Goal: Task Accomplishment & Management: Complete application form

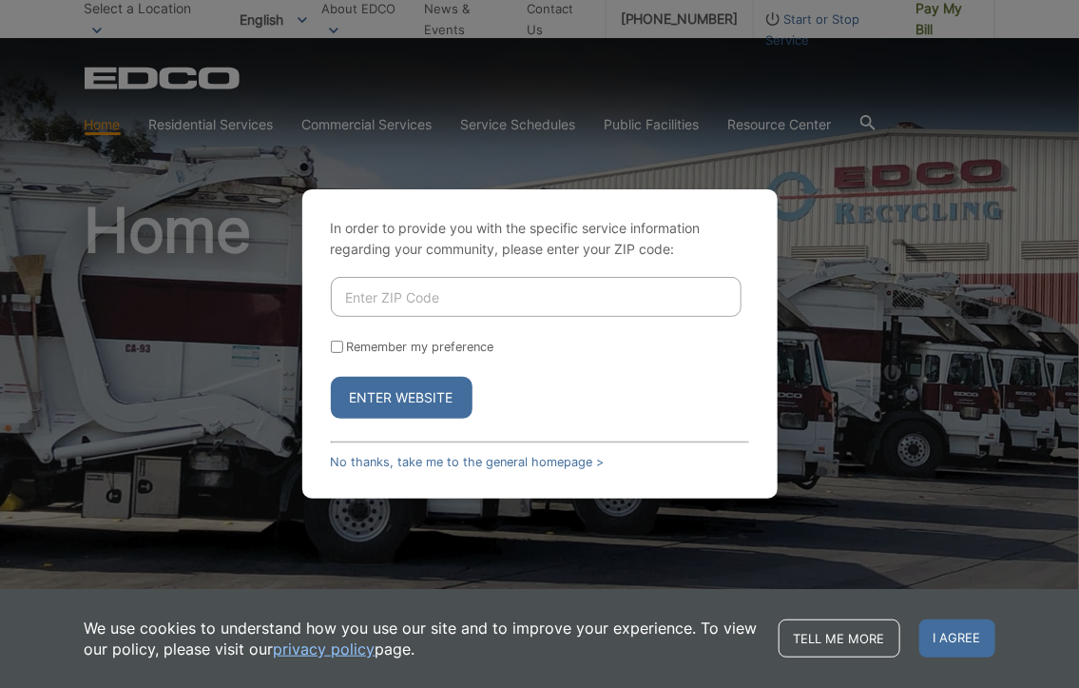
click at [576, 404] on div "Enter Website" at bounding box center [540, 398] width 418 height 42
click at [373, 293] on input "Enter ZIP Code" at bounding box center [536, 297] width 411 height 40
type input "92067"
click at [339, 340] on input "Remember my preference" at bounding box center [337, 346] width 12 height 12
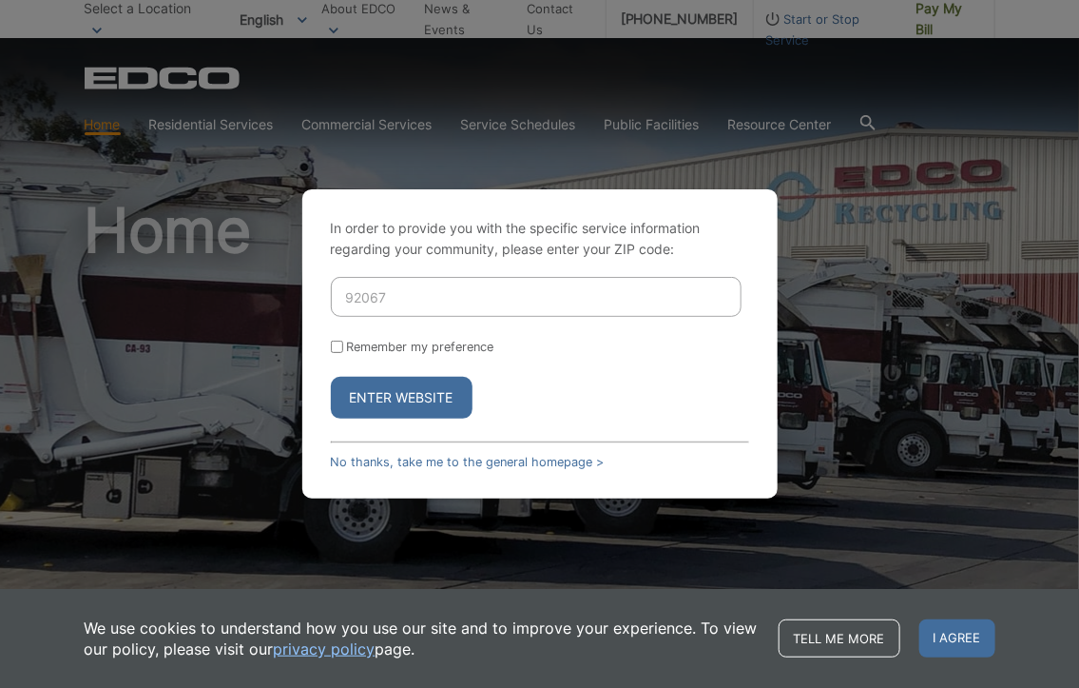
click at [339, 340] on input "Remember my preference" at bounding box center [337, 346] width 12 height 12
checkbox input "true"
click at [399, 396] on button "Enter Website" at bounding box center [402, 398] width 142 height 42
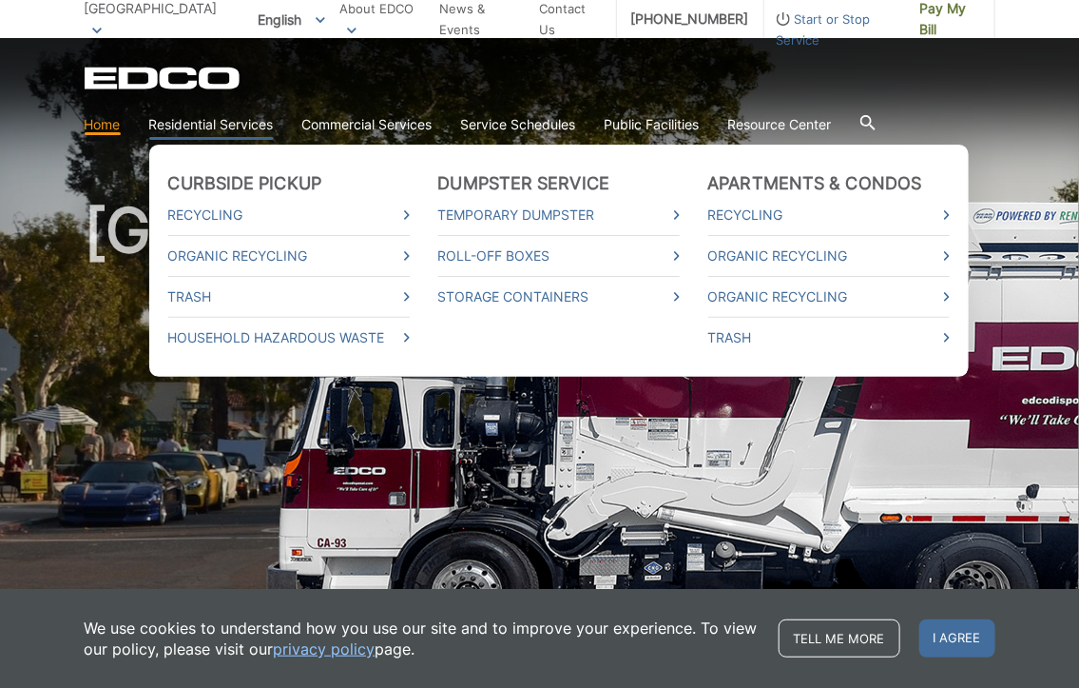
click at [622, 242] on li "Roll-Off Boxes" at bounding box center [559, 255] width 242 height 41
click at [683, 262] on ul "Curbside Pickup Recycling Organic Recycling Trash Household Hazardous Waste Dum…" at bounding box center [559, 261] width 820 height 232
click at [646, 245] on link "Roll-Off Boxes" at bounding box center [559, 255] width 242 height 21
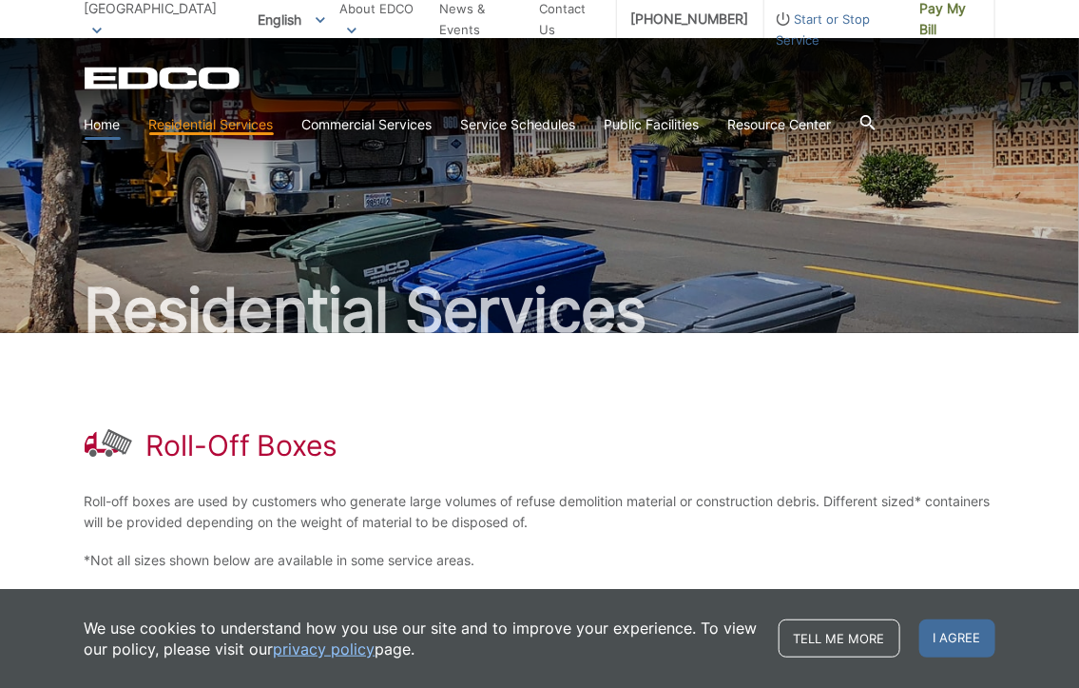
click at [101, 123] on link "Home" at bounding box center [103, 124] width 36 height 21
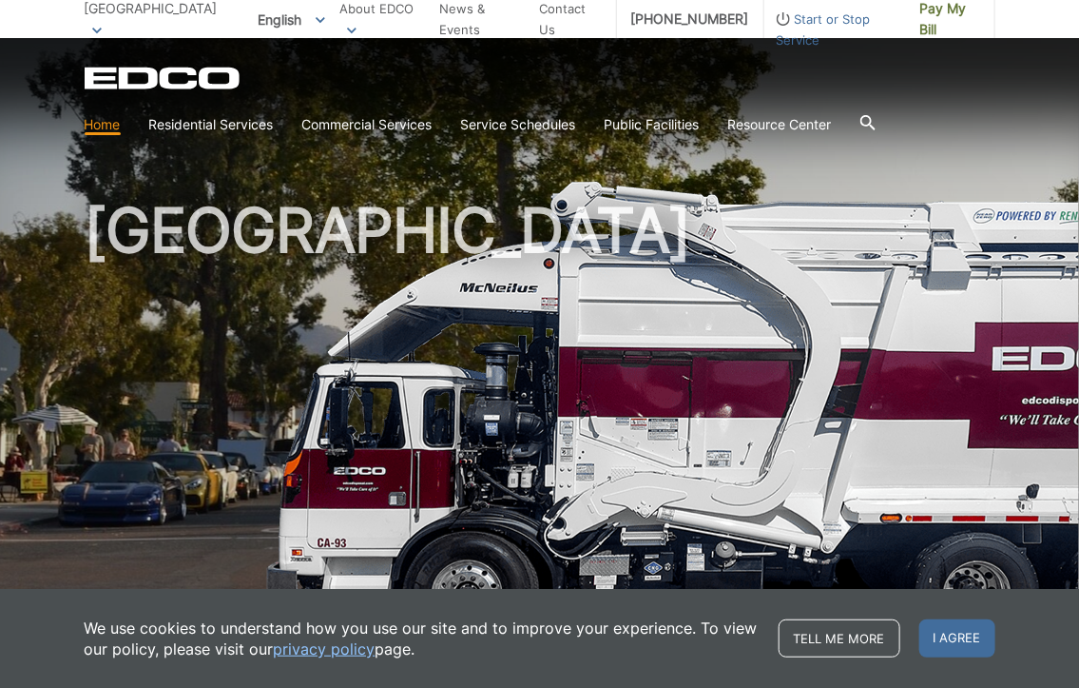
click at [97, 129] on link "Home" at bounding box center [103, 124] width 36 height 21
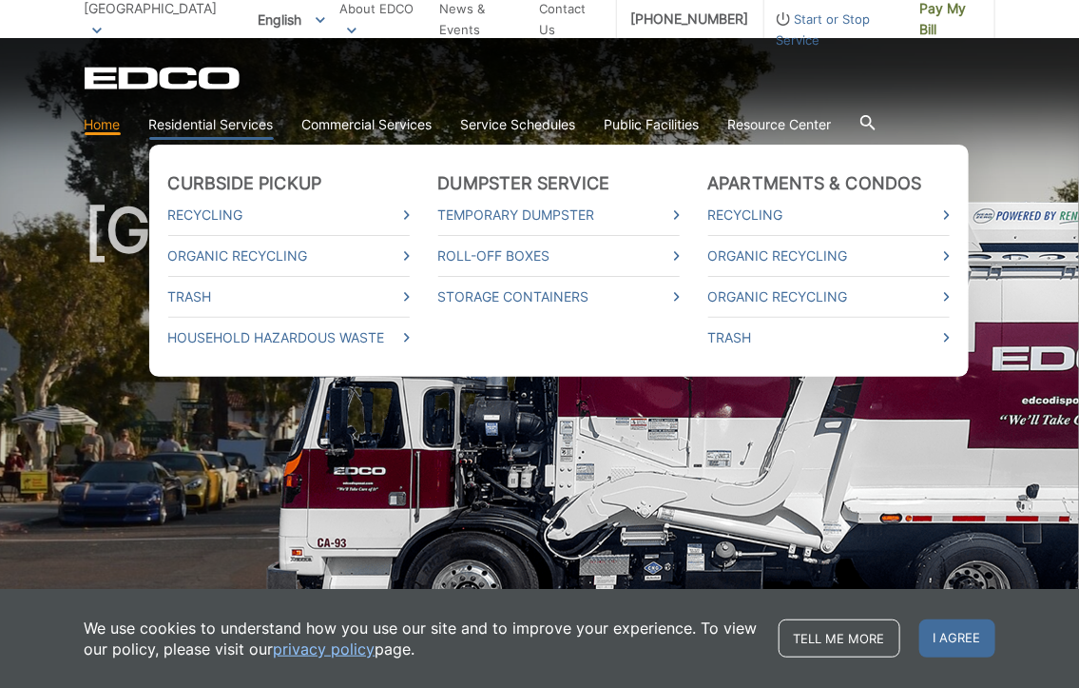
click at [708, 278] on ul "Curbside Pickup Recycling Organic Recycling Trash Household Hazardous Waste Dum…" at bounding box center [559, 261] width 820 height 232
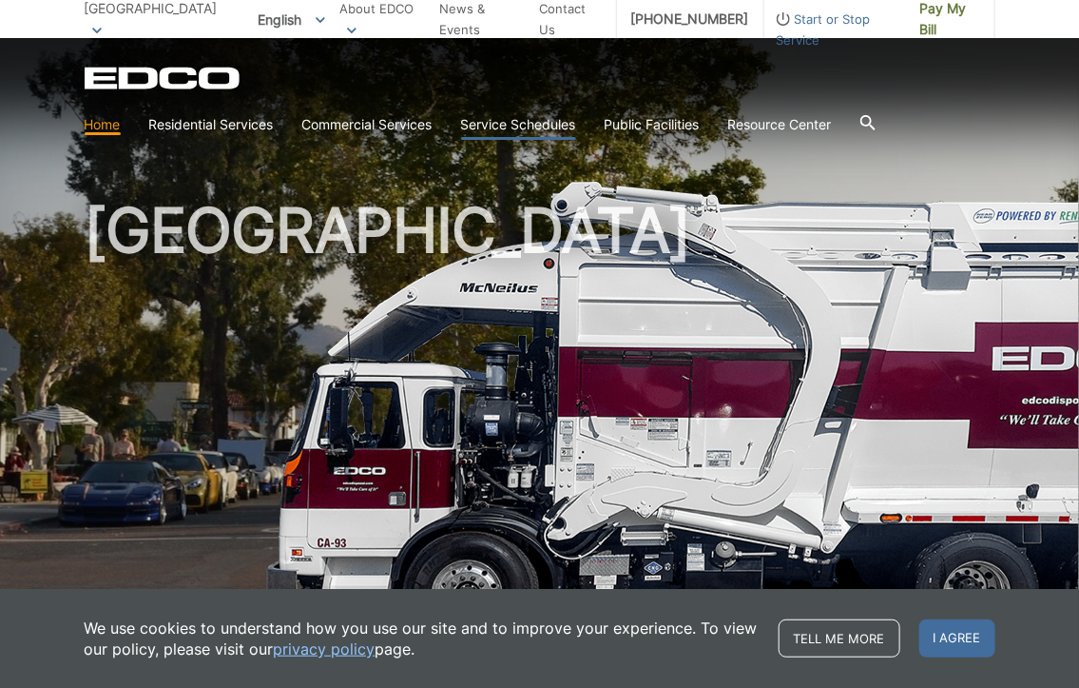
click at [527, 126] on link "Service Schedules" at bounding box center [518, 124] width 115 height 21
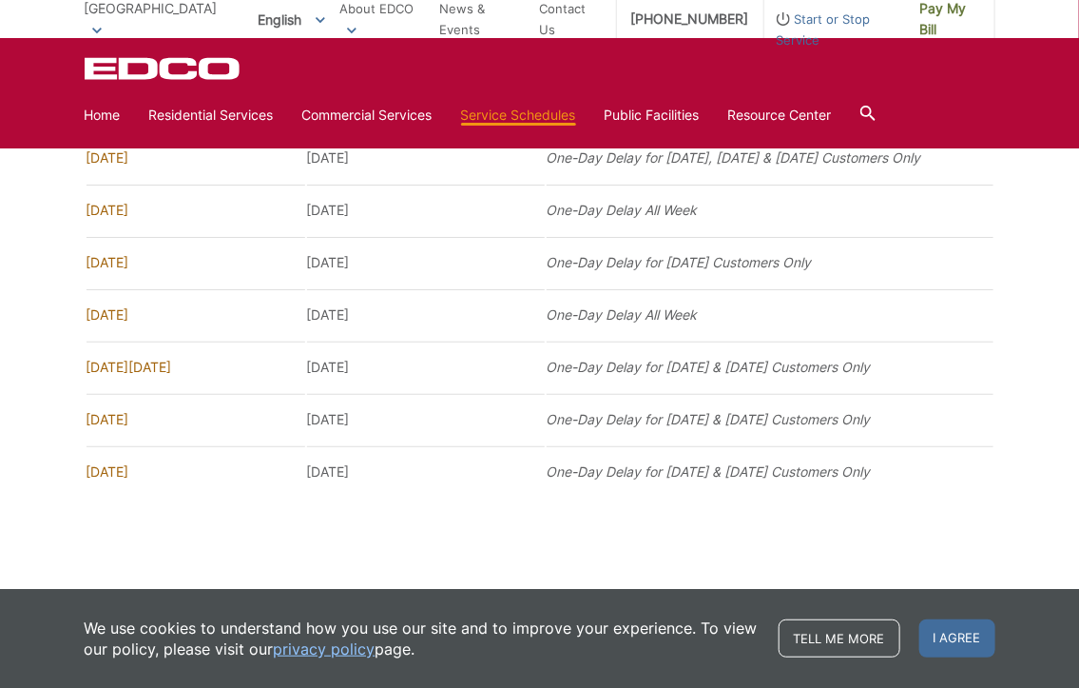
scroll to position [1351, 0]
click at [942, 643] on span "I agree" at bounding box center [958, 638] width 76 height 38
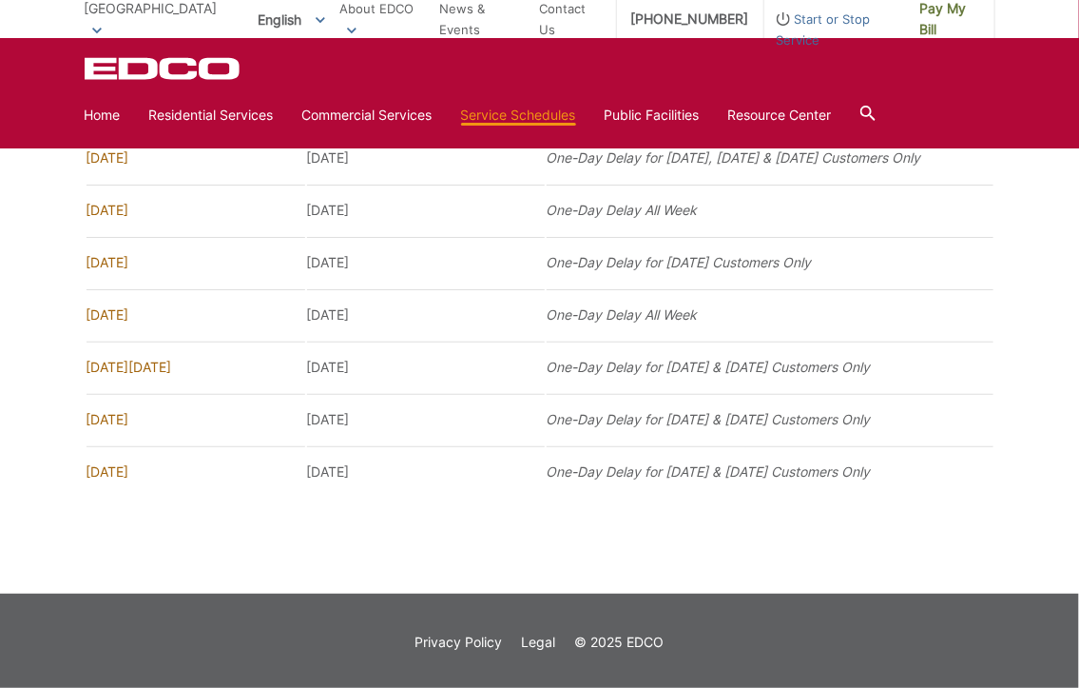
click at [778, 493] on td "One-Day Delay for [DATE] & [DATE] Customers Only" at bounding box center [770, 471] width 447 height 50
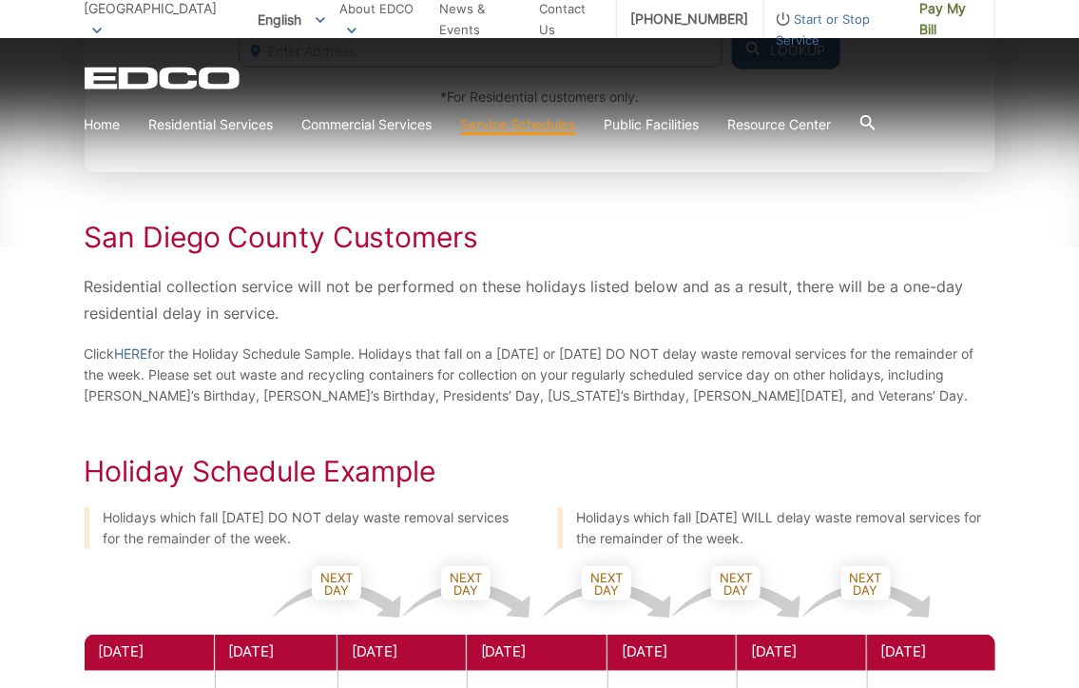
scroll to position [635, 0]
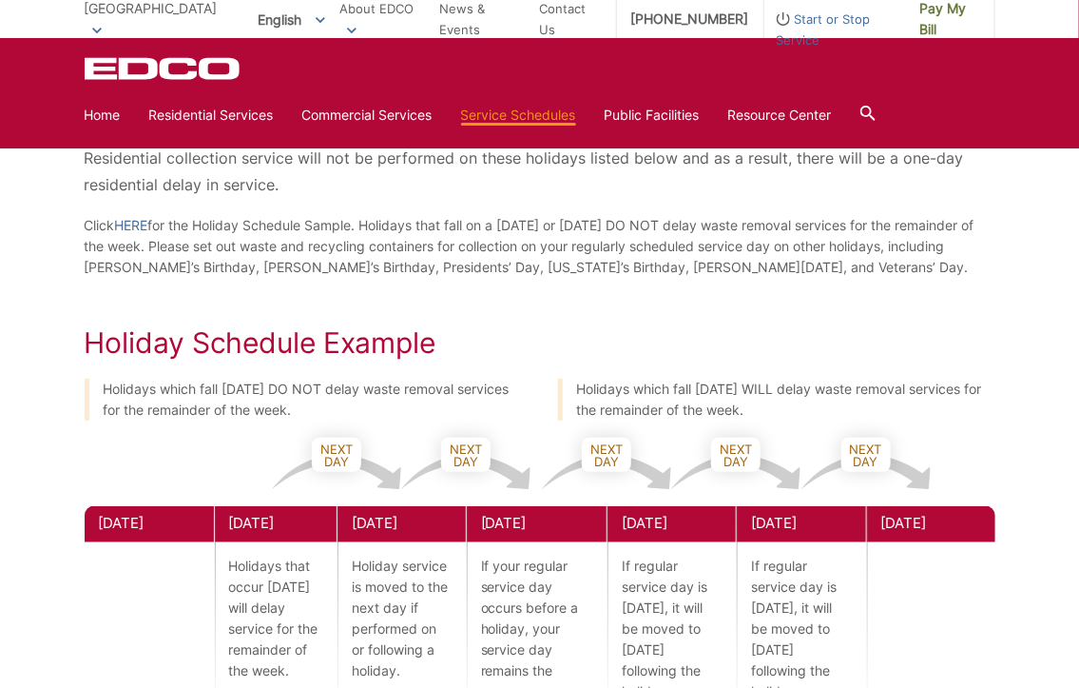
click at [512, 330] on h2 "Holiday Schedule Example" at bounding box center [540, 342] width 911 height 34
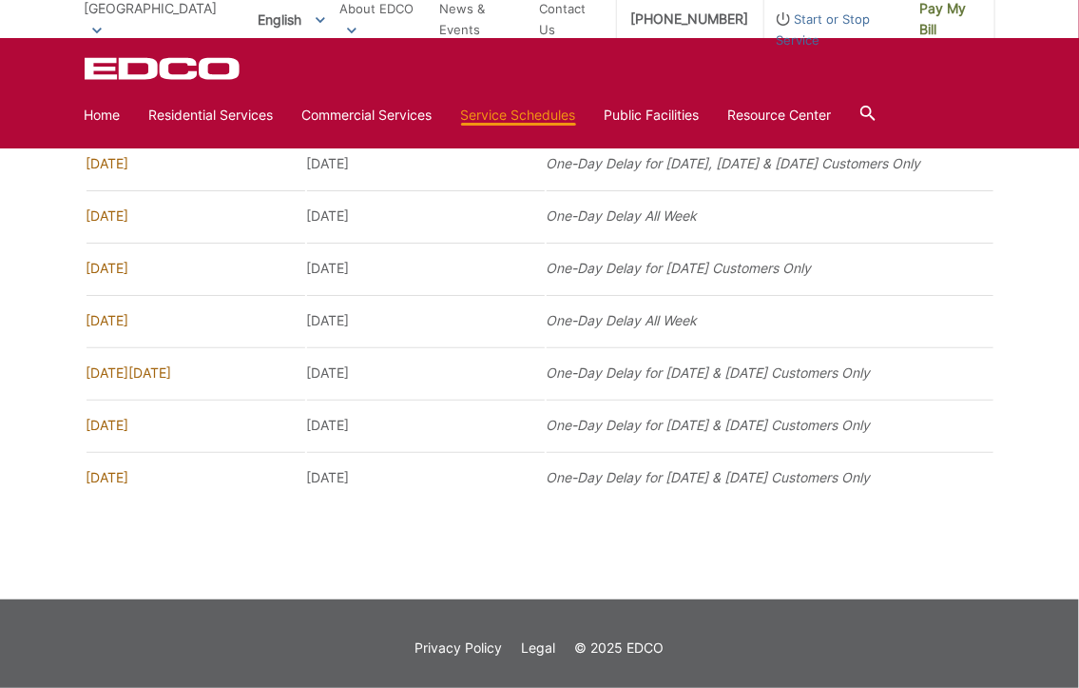
scroll to position [1351, 0]
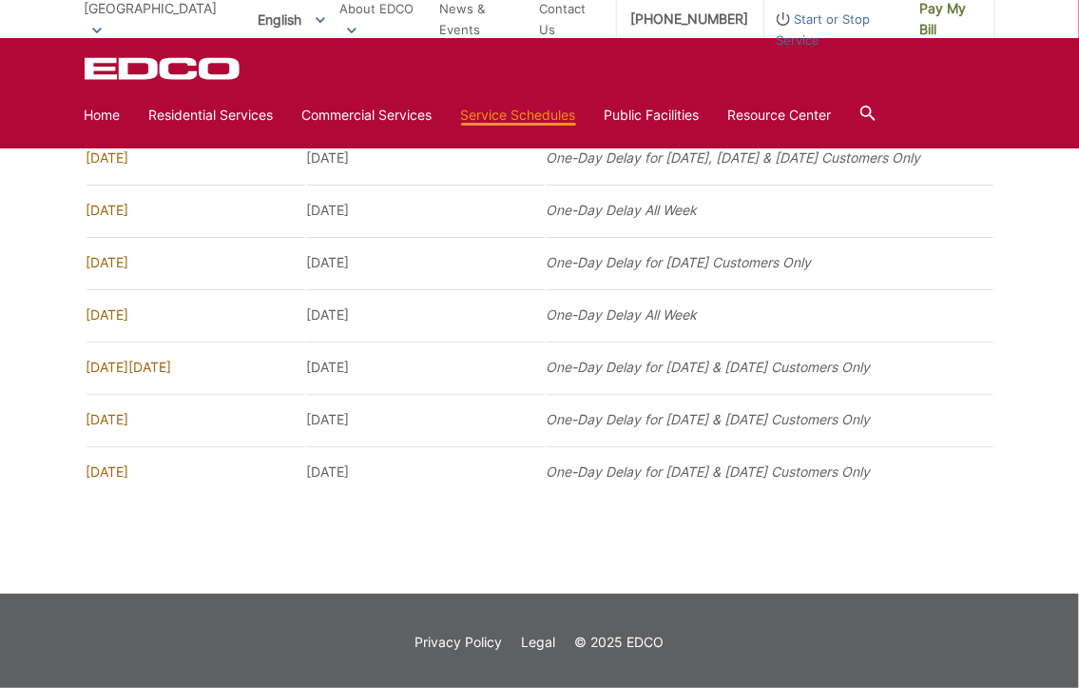
click at [933, 91] on div "EDCO Logo Home Residential Services Curbside Pickup Recycling Organic Recycling…" at bounding box center [540, 95] width 911 height 76
click at [755, 53] on div "EDCO Logo Home Residential Services Curbside Pickup Recycling Organic Recycling…" at bounding box center [539, 93] width 1079 height 110
click at [800, 16] on span "Start or Stop Service" at bounding box center [836, 30] width 142 height 42
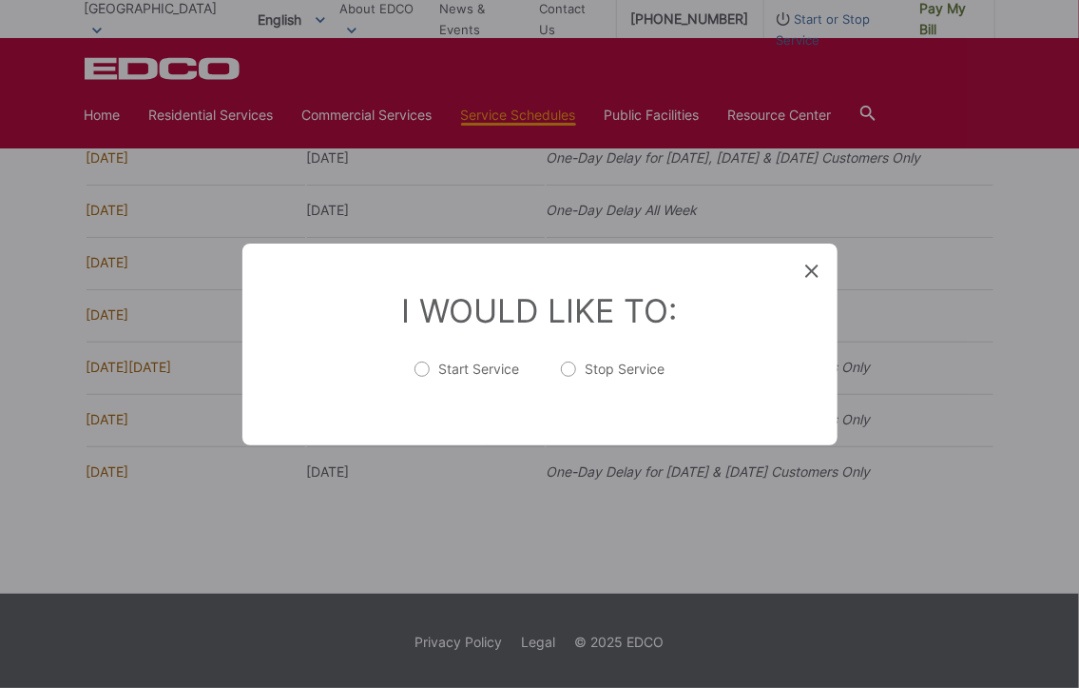
click at [424, 369] on label "Start Service" at bounding box center [467, 379] width 105 height 38
radio input "true"
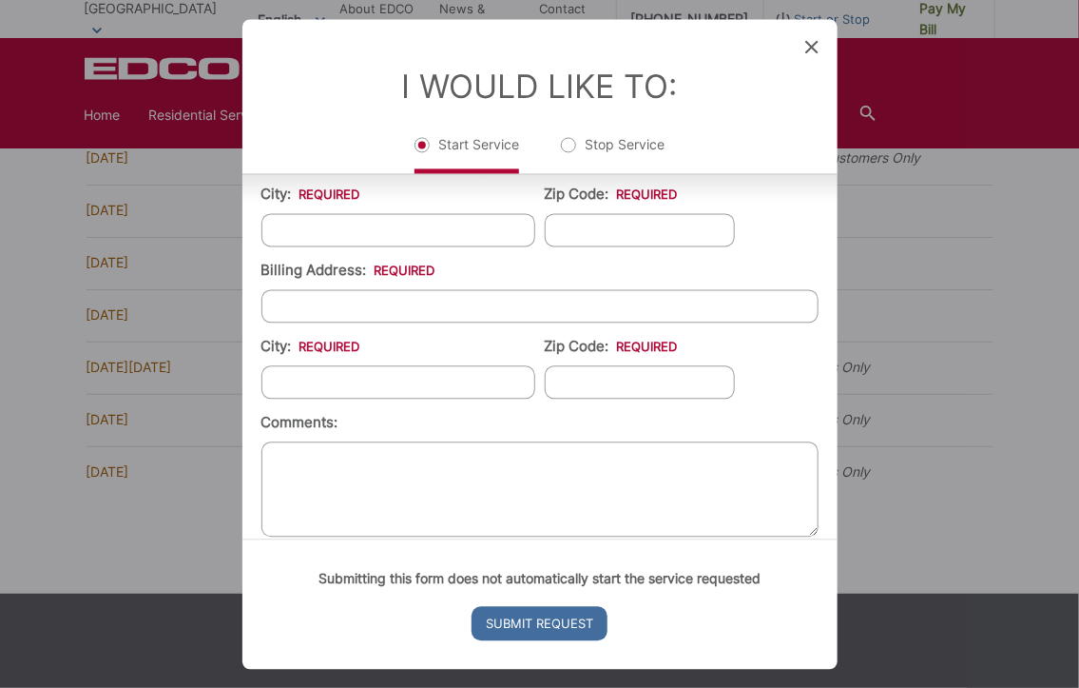
scroll to position [563, 0]
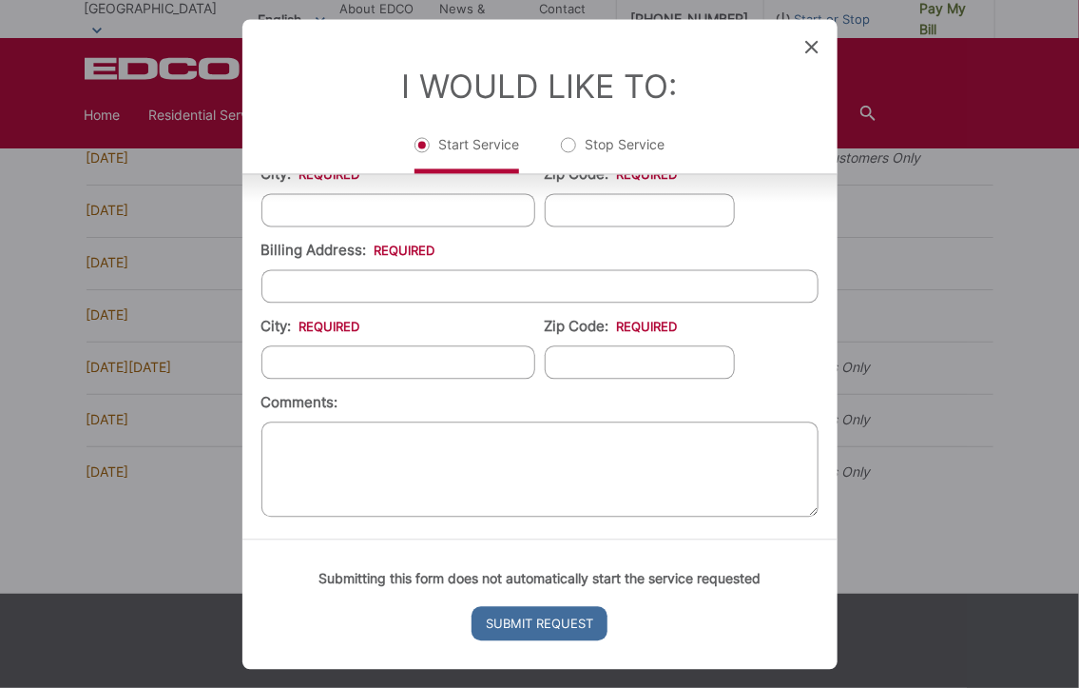
click at [806, 42] on span at bounding box center [812, 47] width 13 height 19
